Goal: Task Accomplishment & Management: Use online tool/utility

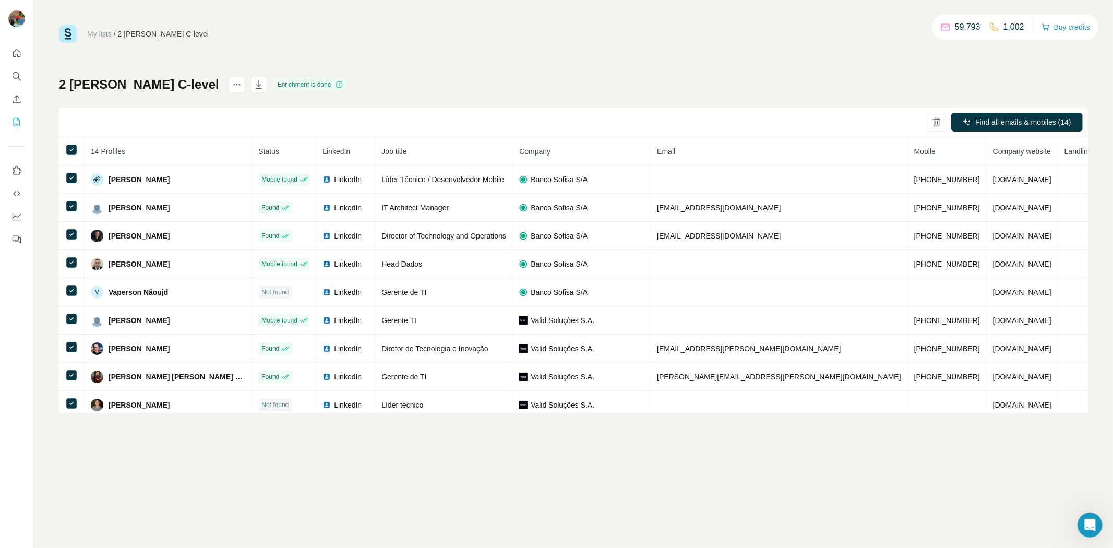
scroll to position [152, 0]
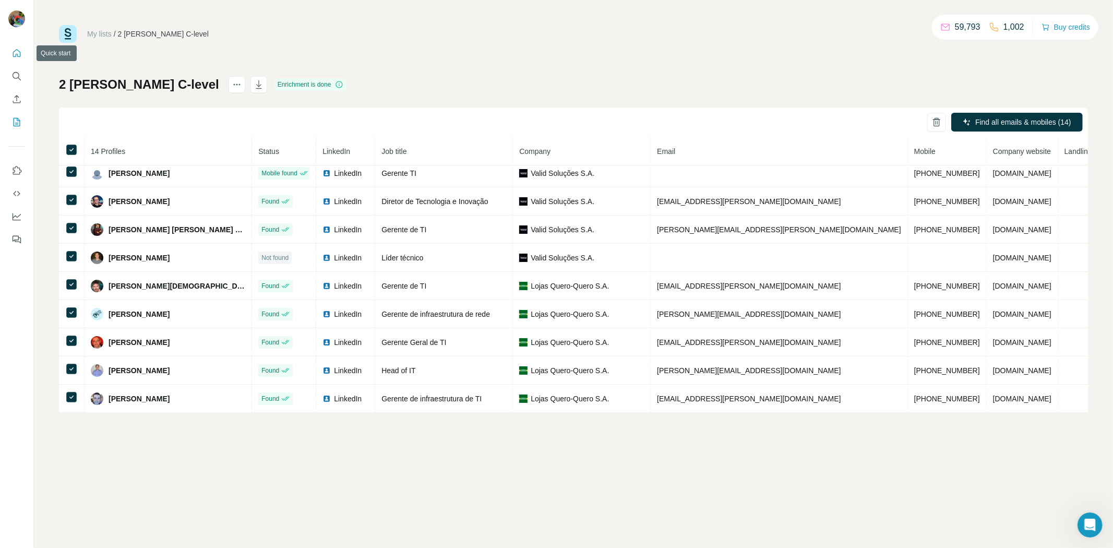
click at [22, 54] on button "Quick start" at bounding box center [16, 53] width 17 height 19
click at [20, 53] on icon "Quick start" at bounding box center [17, 53] width 8 height 8
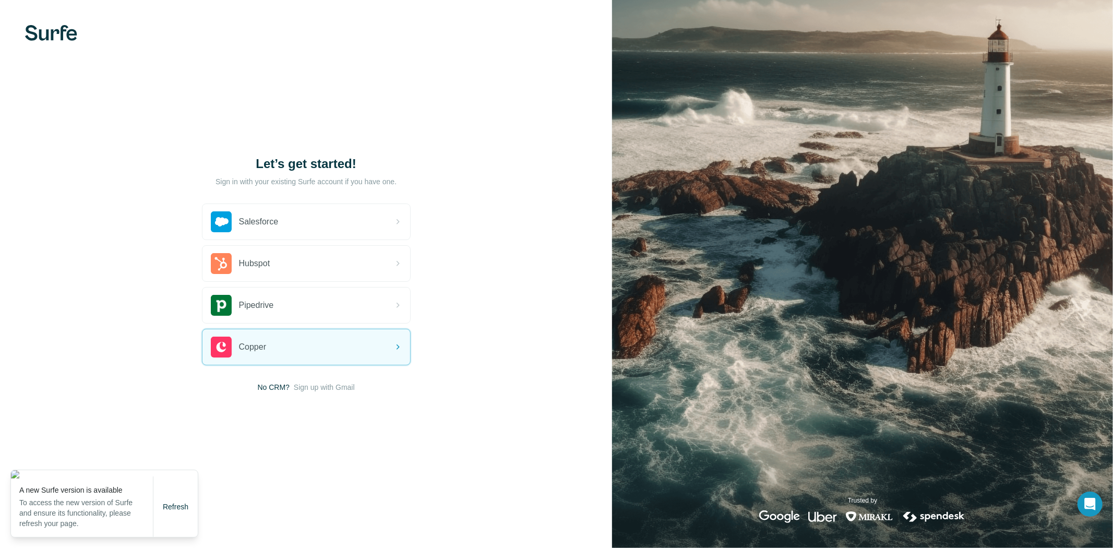
click at [325, 393] on div "Let’s get started! Sign in with your existing Surfe account if you have one. Sa…" at bounding box center [306, 274] width 612 height 548
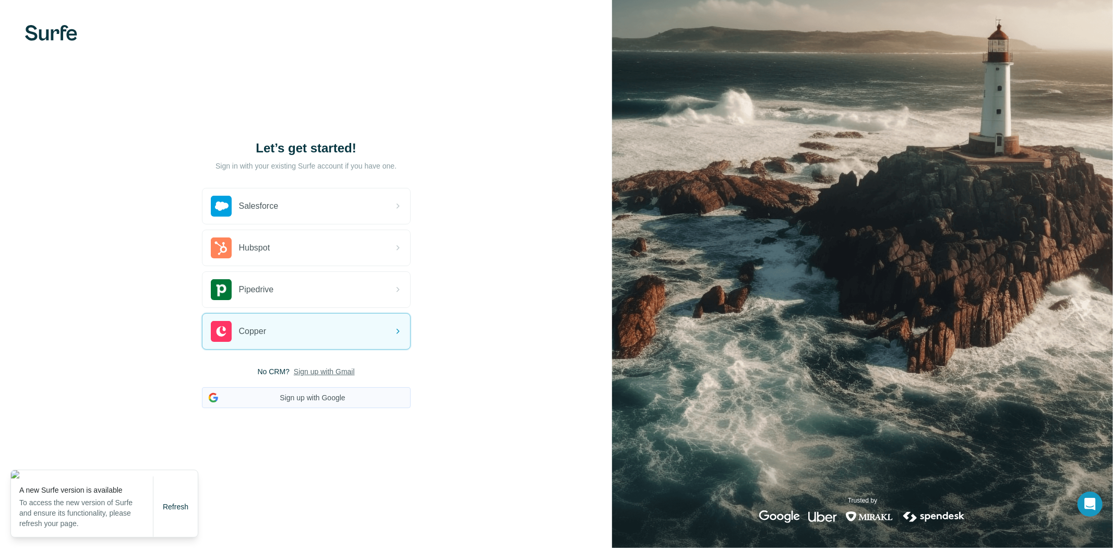
click at [313, 388] on button "Sign up with Google" at bounding box center [306, 397] width 209 height 21
click at [304, 397] on button "Sign up with Google" at bounding box center [306, 397] width 209 height 21
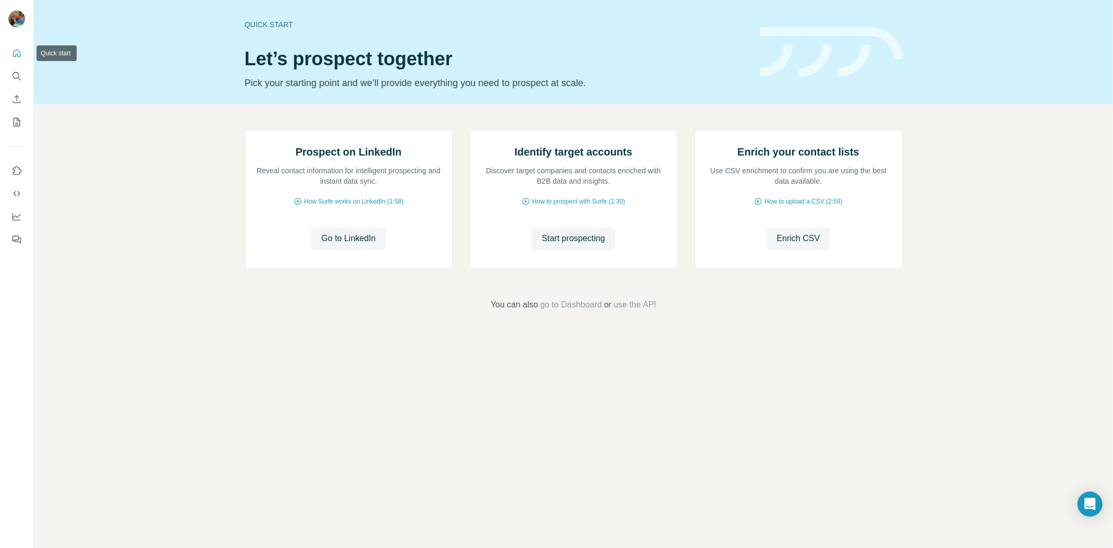
click at [19, 58] on button "Quick start" at bounding box center [16, 53] width 17 height 19
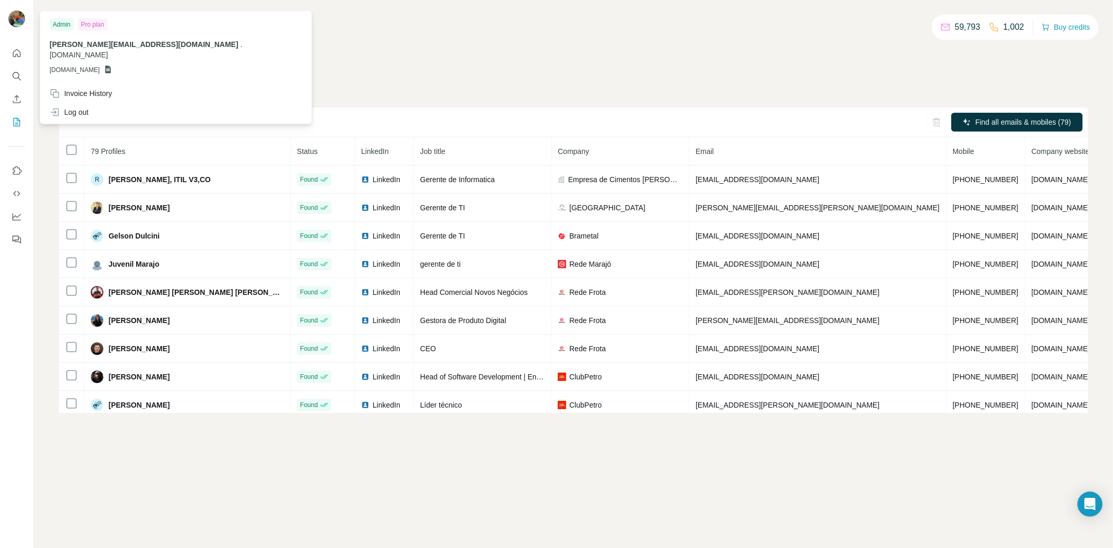
click at [19, 18] on img at bounding box center [16, 18] width 17 height 17
click at [88, 22] on div "Pro plan" at bounding box center [93, 24] width 30 height 13
click at [20, 54] on icon "Quick start" at bounding box center [17, 53] width 8 height 8
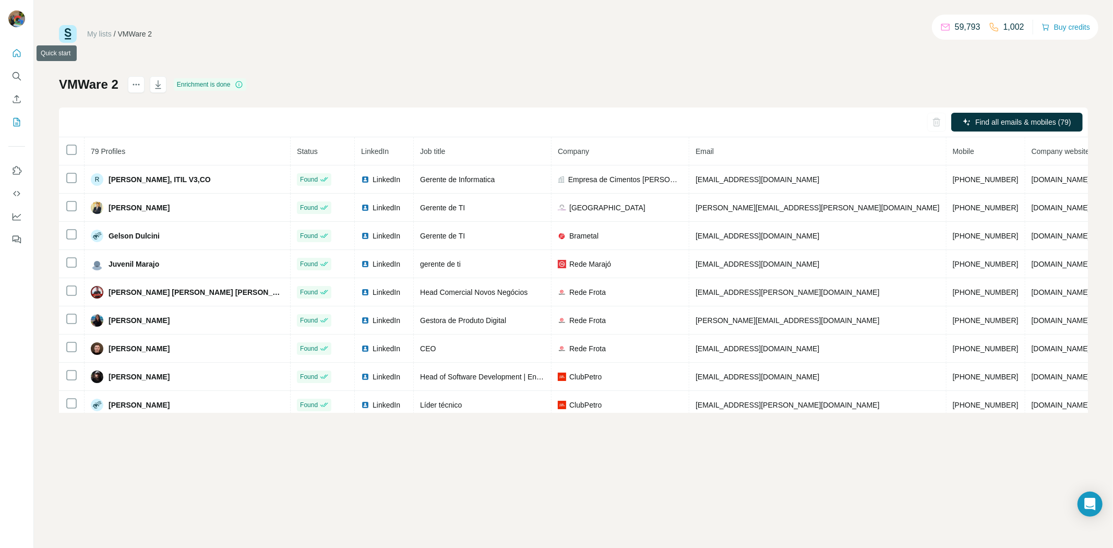
click at [17, 55] on icon "Quick start" at bounding box center [16, 53] width 10 height 10
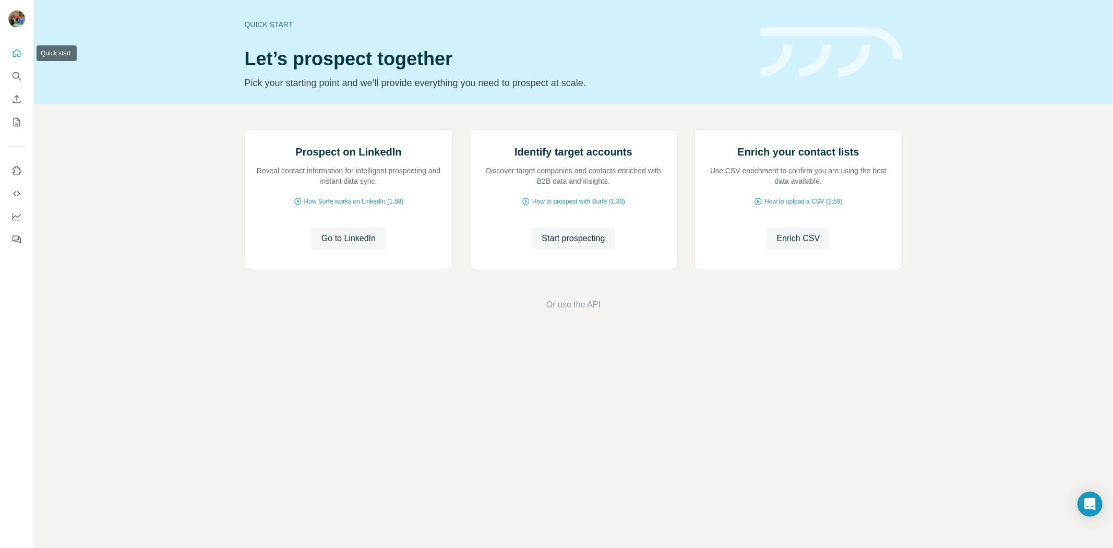
click at [17, 55] on icon "Quick start" at bounding box center [16, 53] width 10 height 10
click at [22, 170] on button "Use Surfe on LinkedIn" at bounding box center [16, 170] width 17 height 19
click at [21, 219] on icon "Dashboard" at bounding box center [16, 216] width 10 height 10
